Goal: Find specific page/section: Find specific page/section

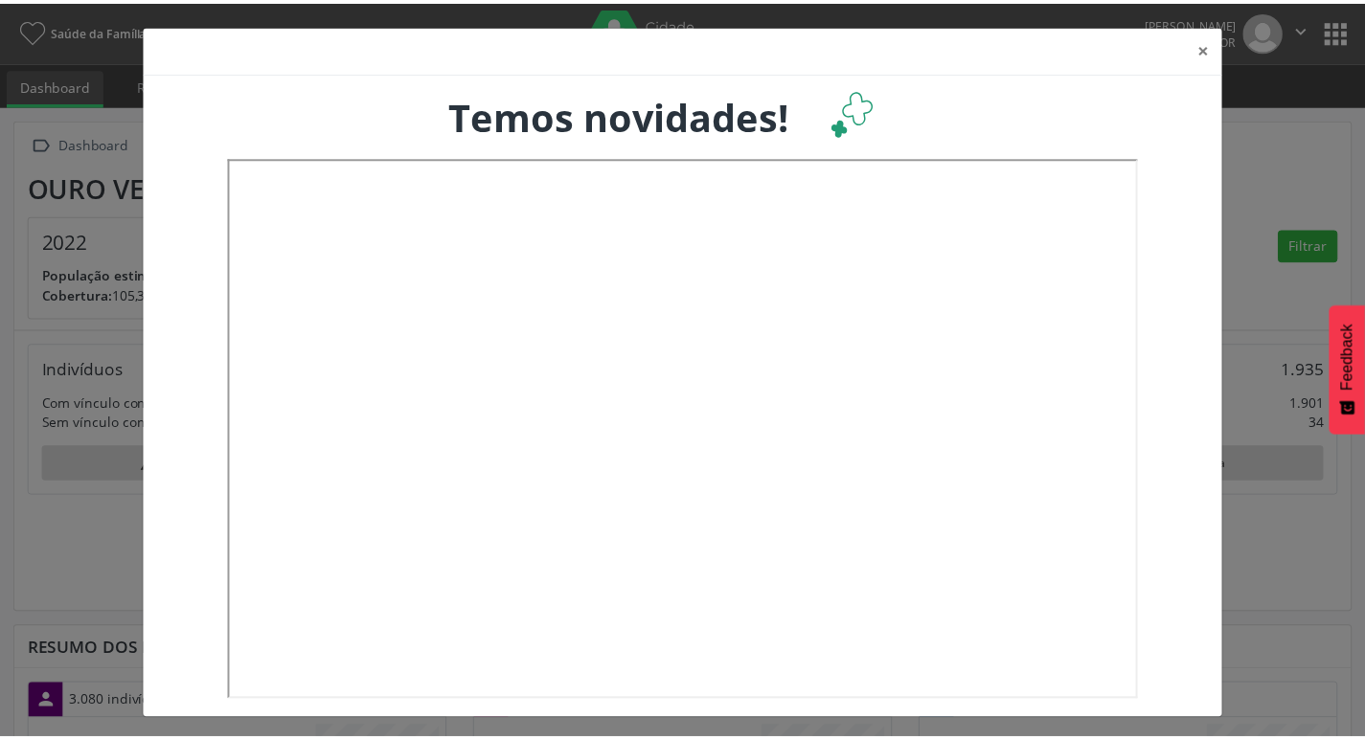
scroll to position [318, 450]
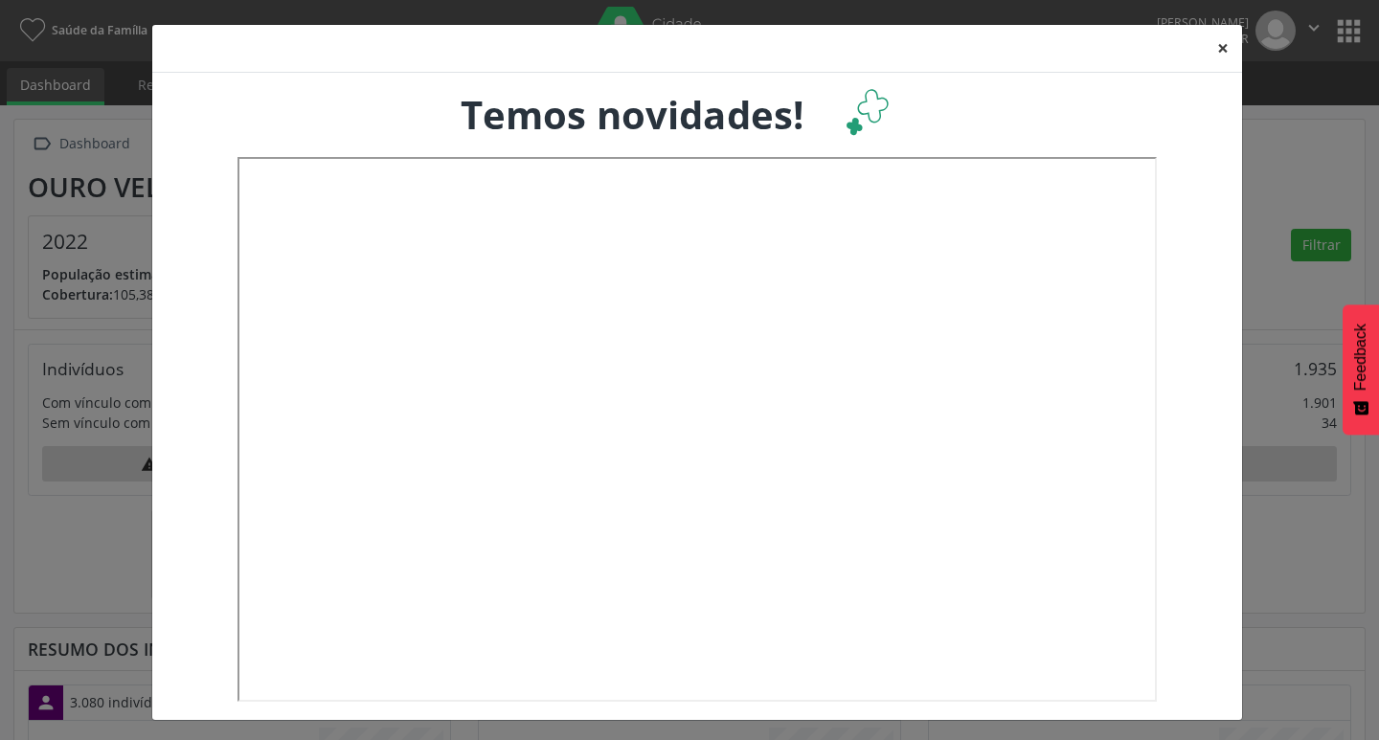
click at [1221, 50] on button "×" at bounding box center [1223, 48] width 38 height 47
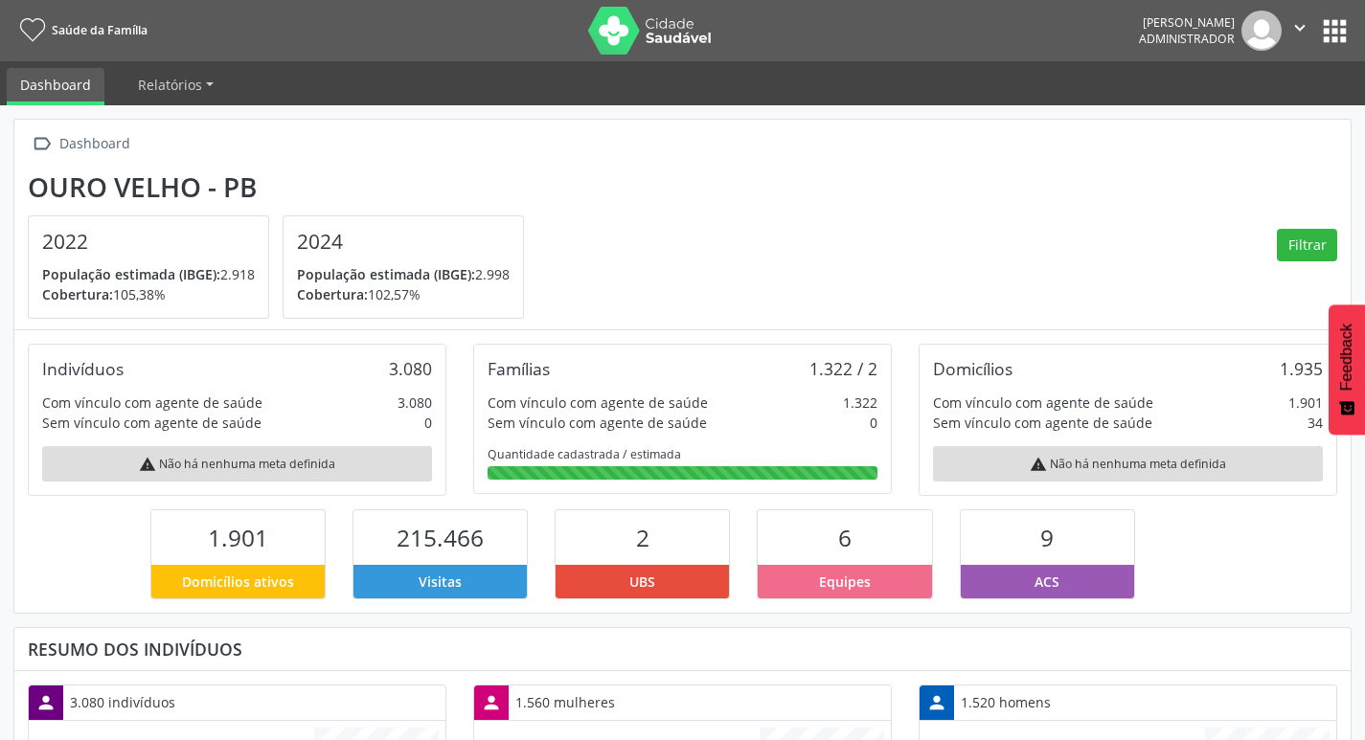
scroll to position [957473, 957345]
click at [1334, 35] on button "apps" at bounding box center [1335, 31] width 34 height 34
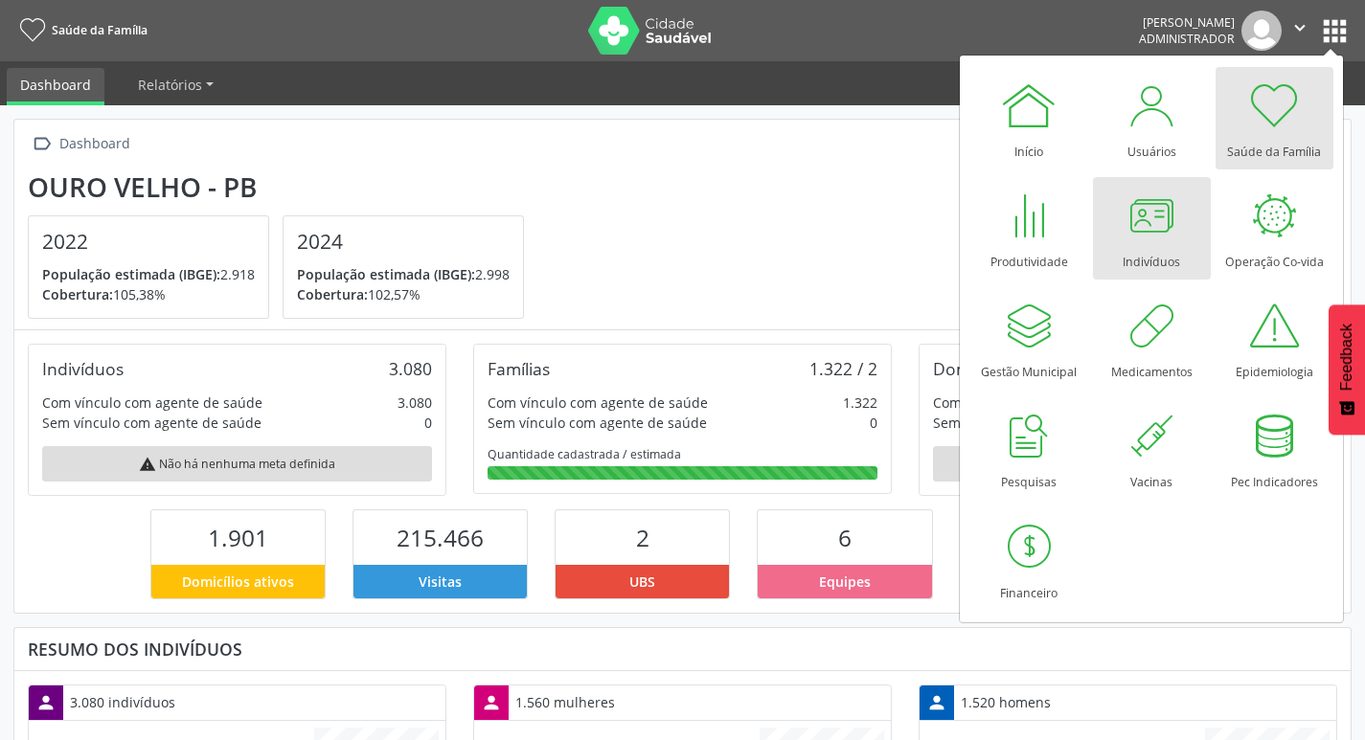
click at [1148, 260] on div "Indivíduos" at bounding box center [1151, 257] width 57 height 26
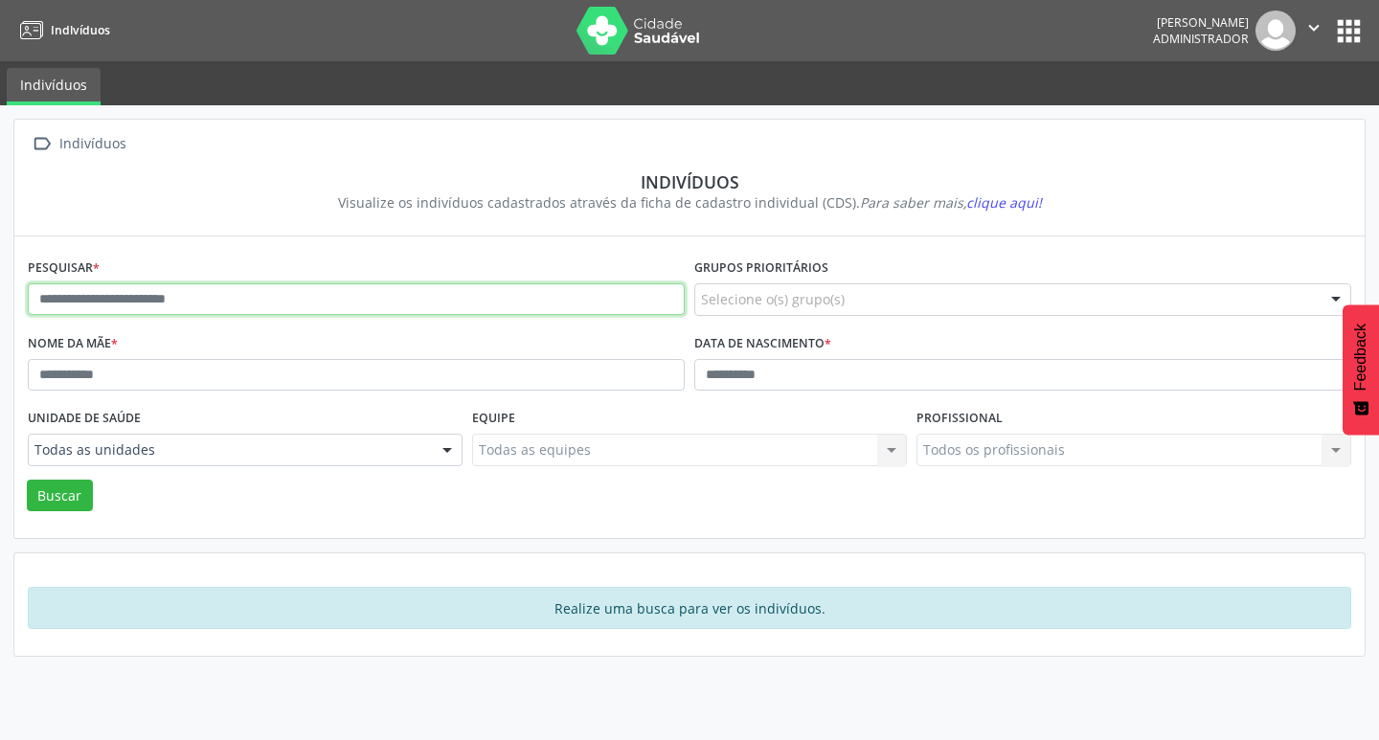
drag, startPoint x: 333, startPoint y: 312, endPoint x: 343, endPoint y: 309, distance: 10.0
click at [333, 312] on input "text" at bounding box center [356, 300] width 657 height 33
type input "**********"
click at [27, 480] on button "Buscar" at bounding box center [60, 496] width 66 height 33
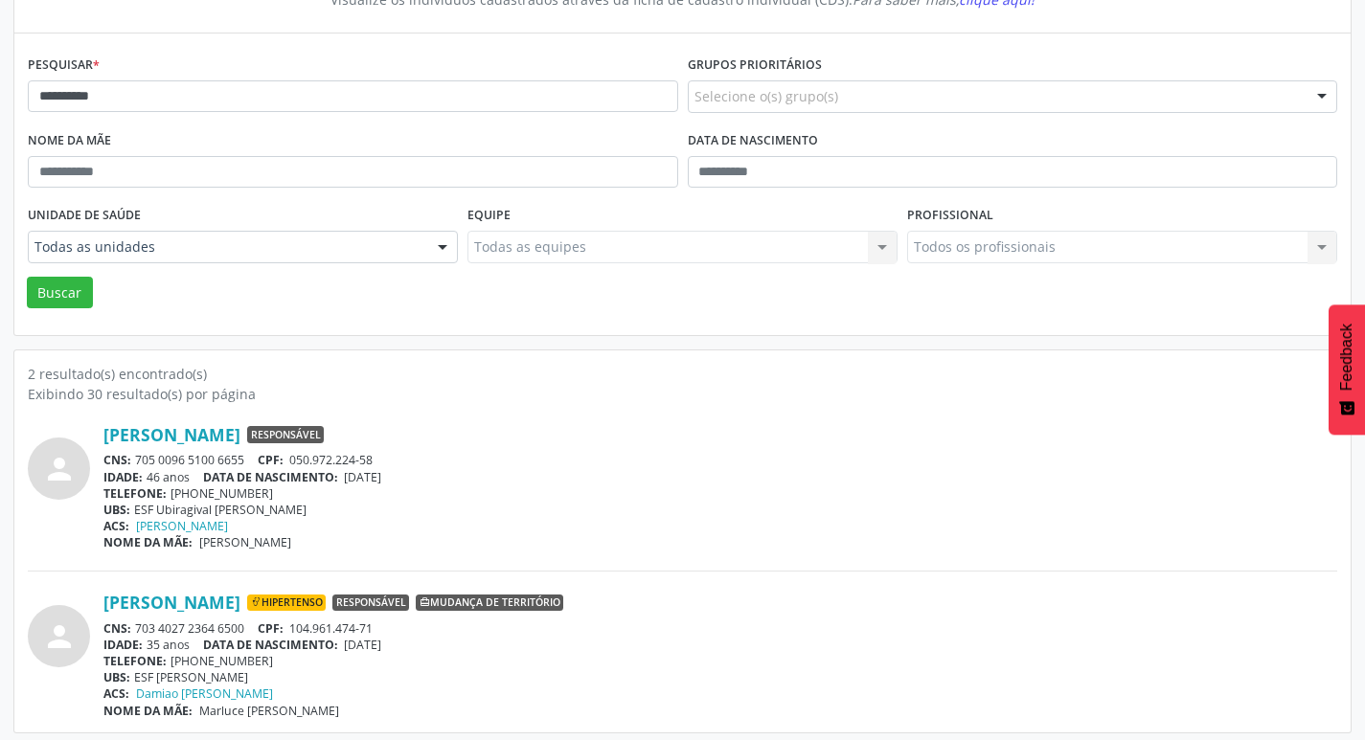
scroll to position [210, 0]
